Goal: Navigation & Orientation: Find specific page/section

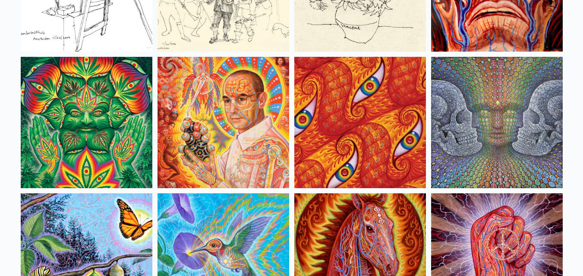
scroll to position [4139, 0]
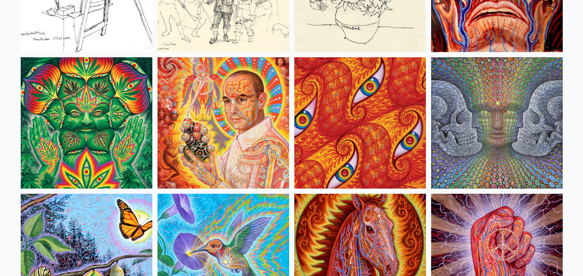
click at [232, 110] on img at bounding box center [223, 123] width 132 height 132
click at [250, 138] on img at bounding box center [223, 123] width 132 height 132
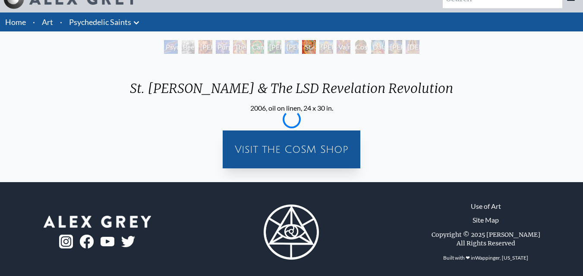
scroll to position [21, 0]
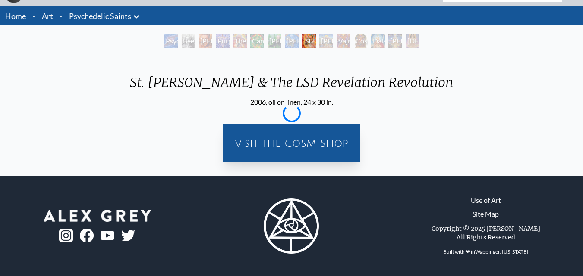
drag, startPoint x: 471, startPoint y: 253, endPoint x: 370, endPoint y: 249, distance: 100.6
click at [370, 249] on div "Use of Art Site Map Copyright © 2025 [PERSON_NAME] All Rights Reserved Built wi…" at bounding box center [291, 226] width 583 height 79
click at [370, 249] on div at bounding box center [291, 226] width 194 height 79
drag, startPoint x: 135, startPoint y: 237, endPoint x: 129, endPoint y: 236, distance: 5.7
